Goal: Navigation & Orientation: Find specific page/section

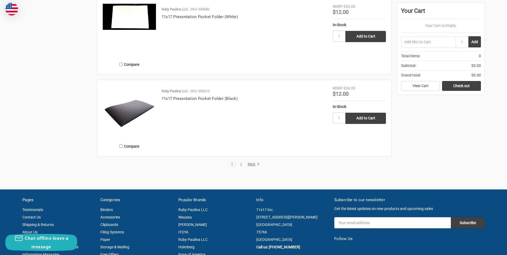
scroll to position [1092, 0]
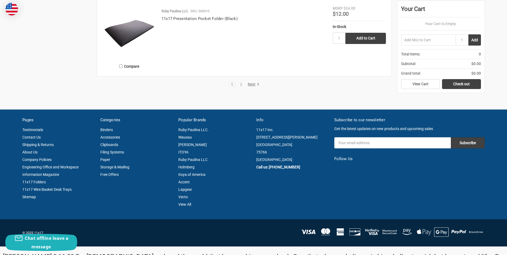
click at [251, 82] on li "Next" at bounding box center [253, 84] width 14 height 5
click at [250, 85] on link "Next" at bounding box center [253, 84] width 14 height 5
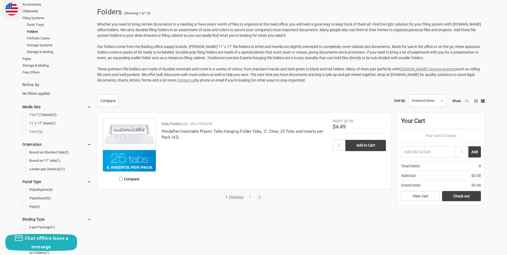
scroll to position [133, 0]
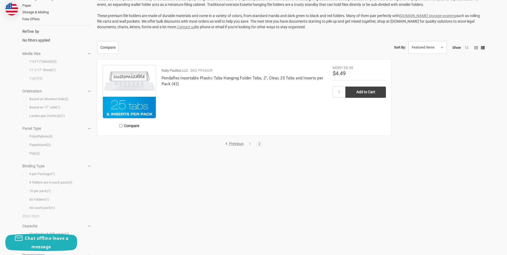
scroll to position [465, 0]
